Goal: Information Seeking & Learning: Learn about a topic

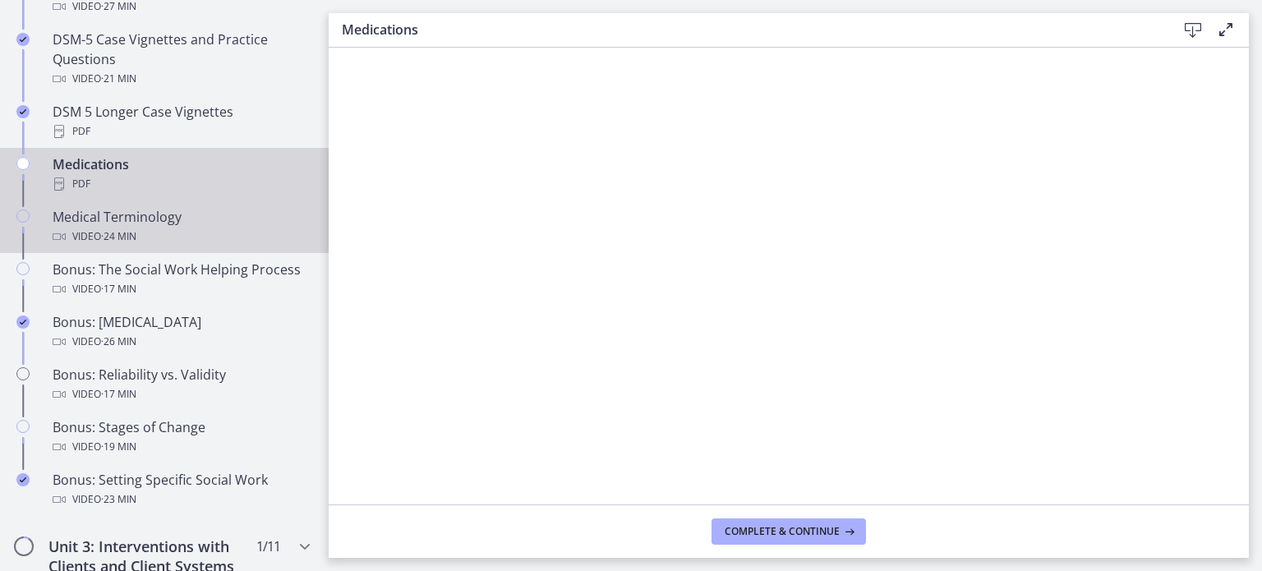
scroll to position [1170, 0]
click at [145, 236] on div "Video · 24 min" at bounding box center [181, 238] width 256 height 20
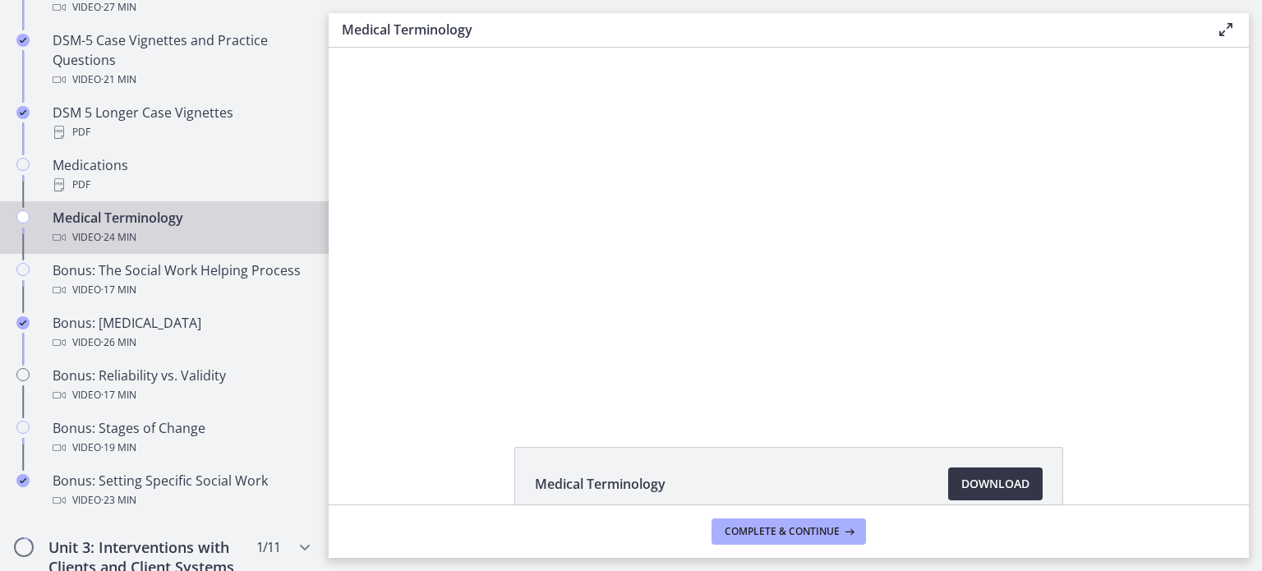
click at [1002, 472] on link "Download Opens in a new window" at bounding box center [995, 484] width 94 height 33
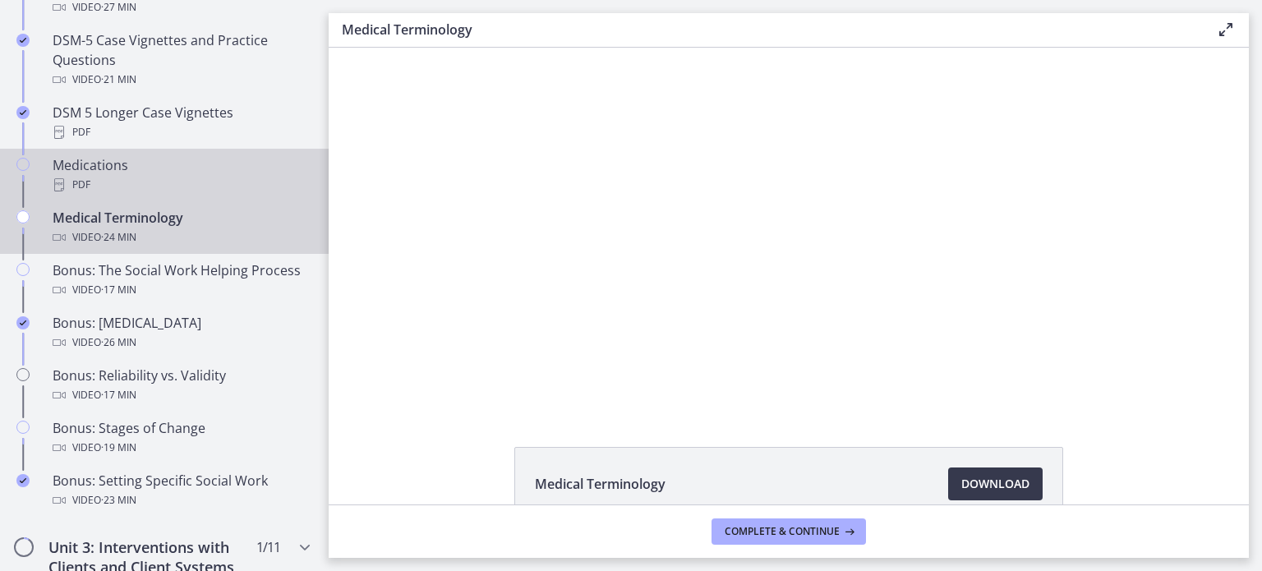
click at [109, 175] on div "PDF" at bounding box center [181, 185] width 256 height 20
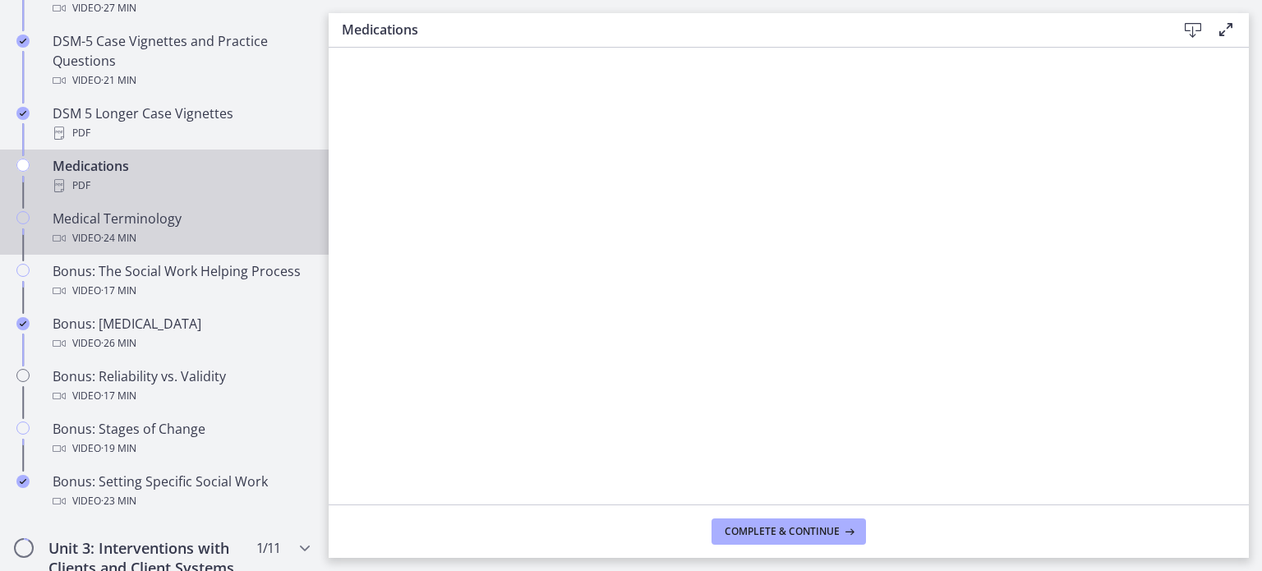
click at [53, 239] on icon "Chapters" at bounding box center [59, 238] width 13 height 13
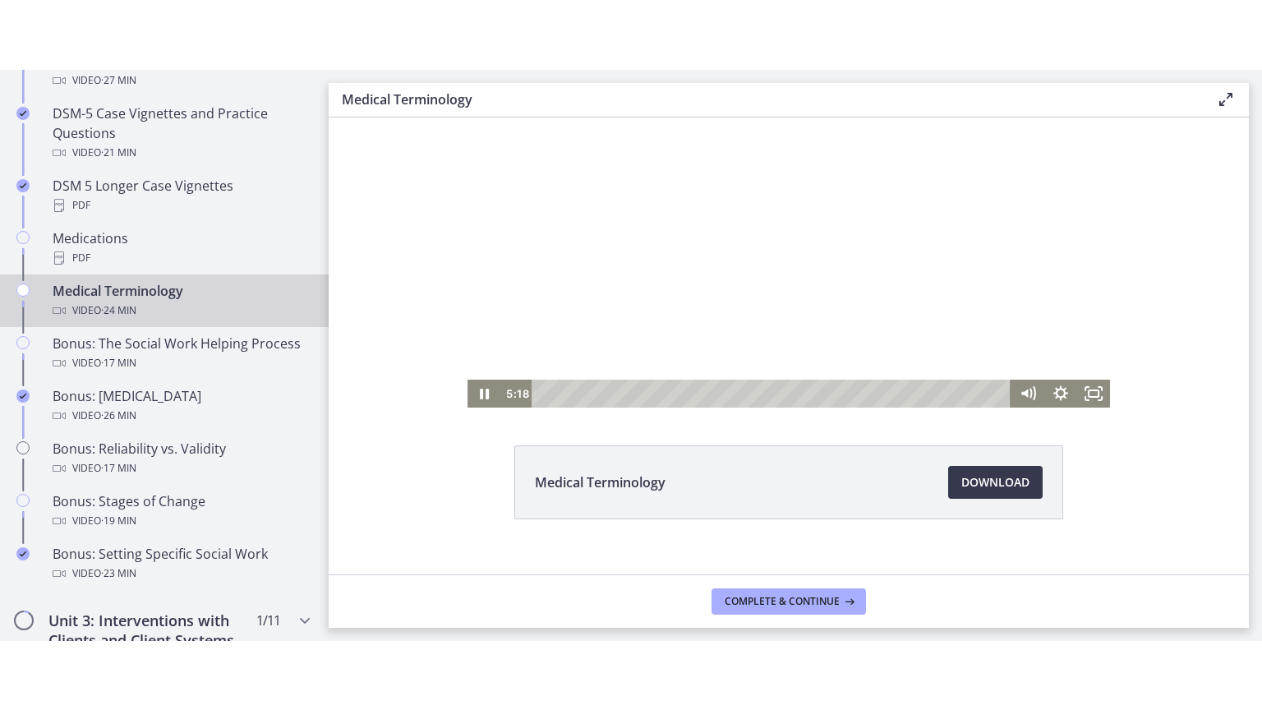
scroll to position [72, 0]
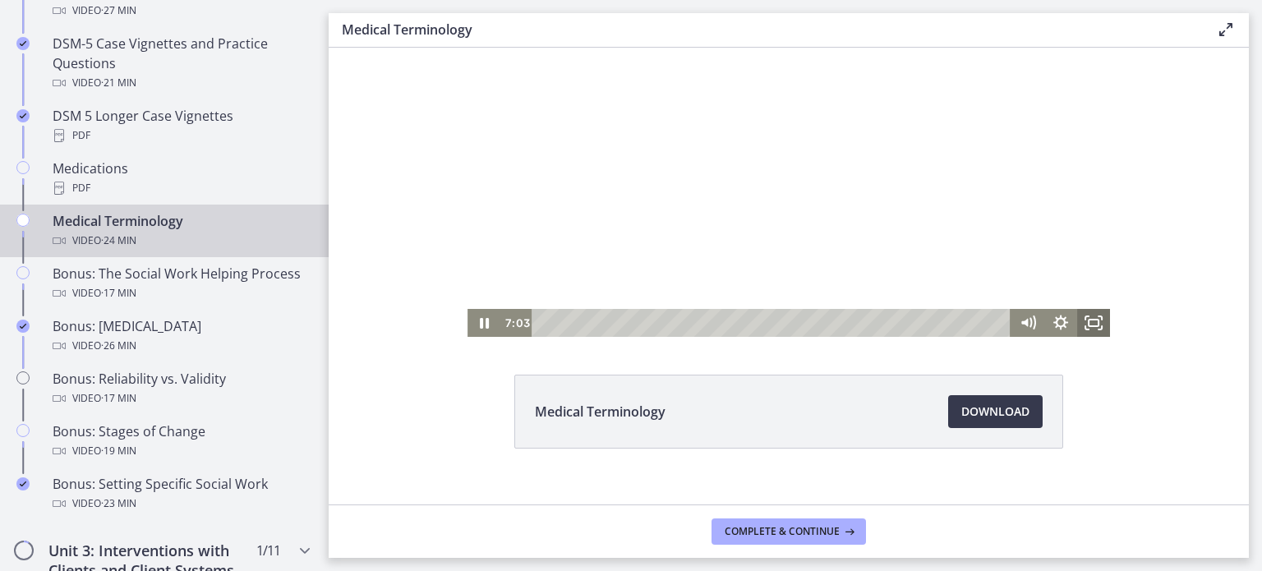
click at [1090, 320] on icon "Fullscreen" at bounding box center [1093, 323] width 33 height 28
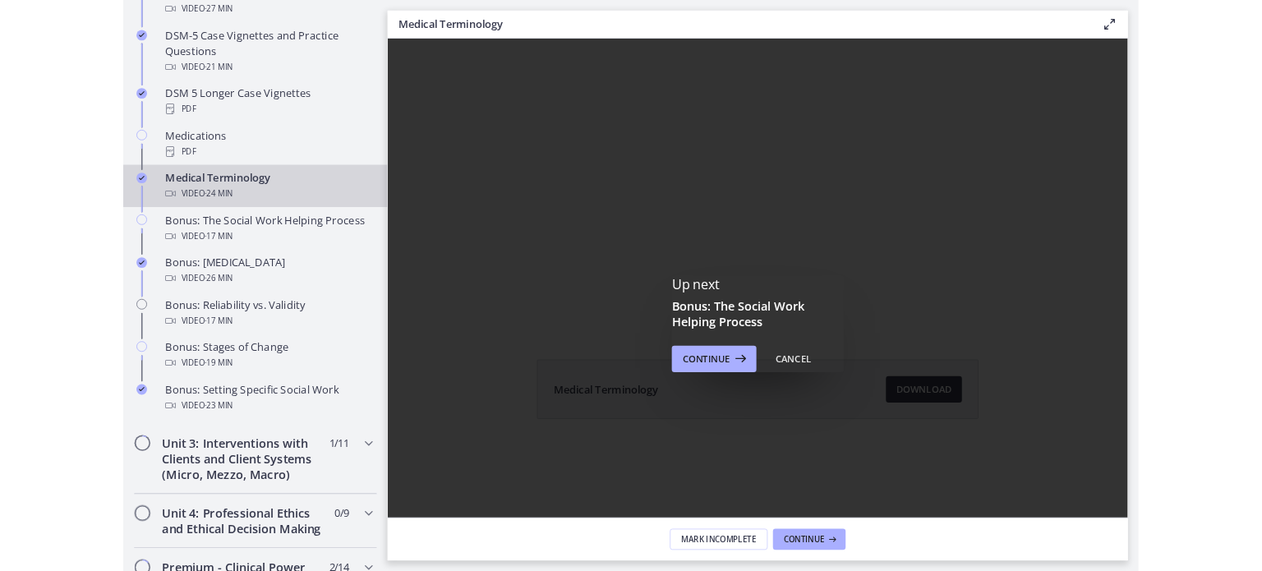
scroll to position [0, 0]
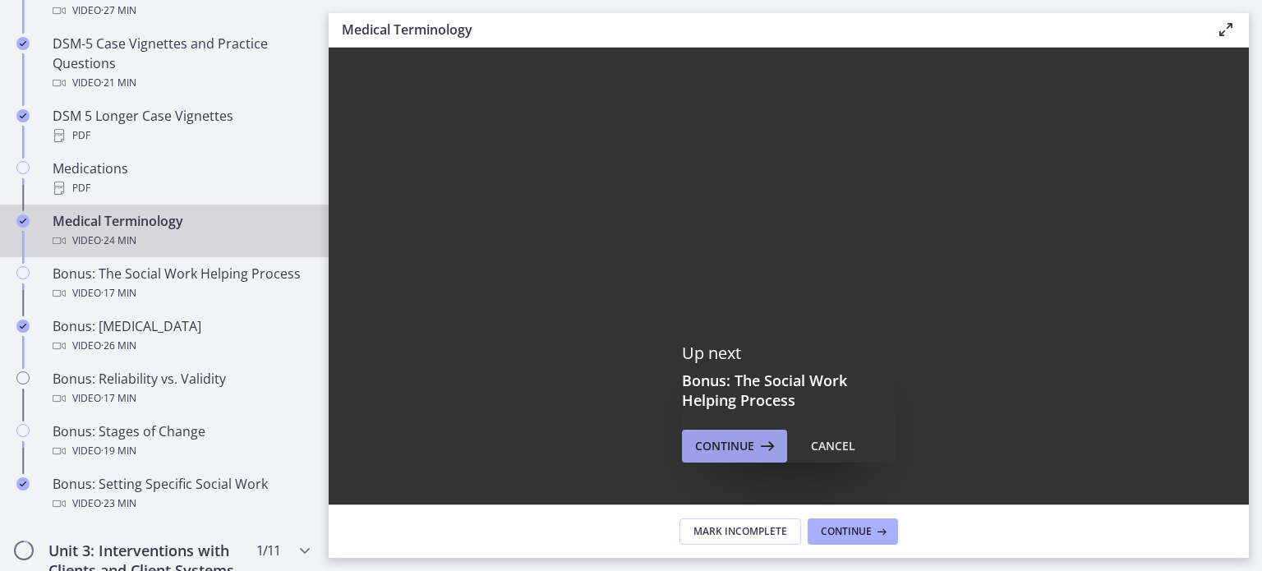
click at [735, 444] on span "Continue" at bounding box center [724, 446] width 59 height 20
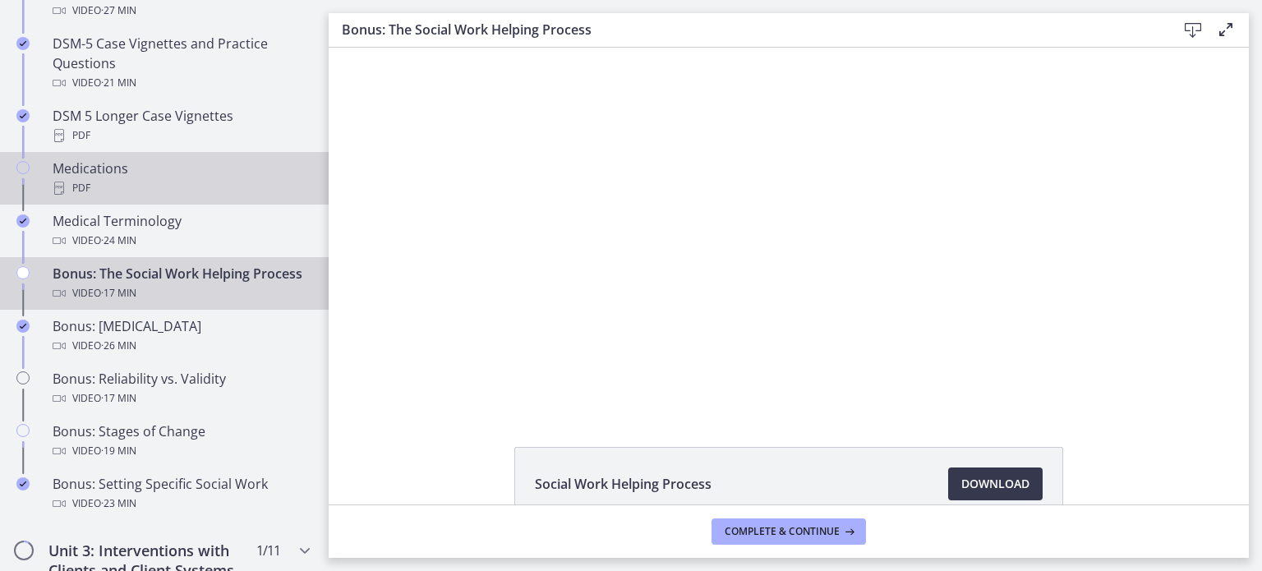
click at [86, 160] on div "Medications PDF" at bounding box center [181, 178] width 256 height 39
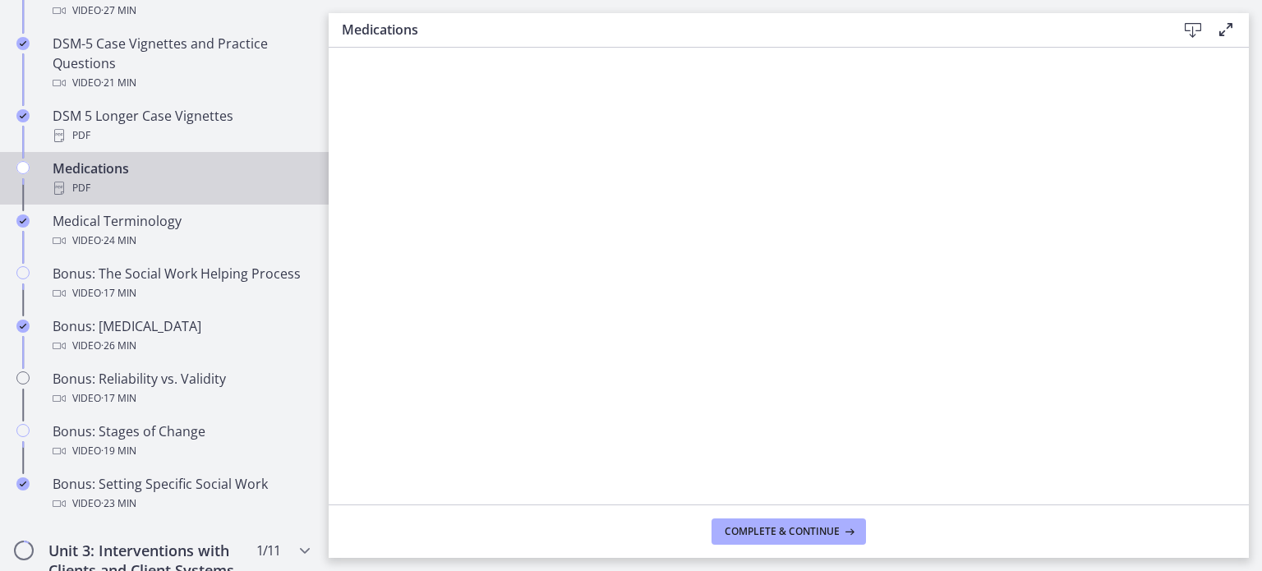
click at [1198, 18] on div "Medications Download Enable fullscreen" at bounding box center [789, 30] width 920 height 35
click at [1195, 23] on icon at bounding box center [1193, 31] width 20 height 20
